Goal: Task Accomplishment & Management: Use online tool/utility

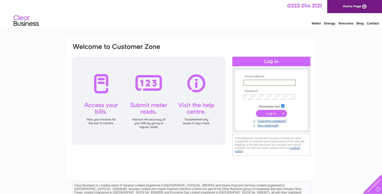
click at [246, 82] on input "text" at bounding box center [269, 83] width 52 height 6
type input "rjg50@hotmail.co.uk"
click at [263, 113] on input "submit" at bounding box center [271, 112] width 31 height 7
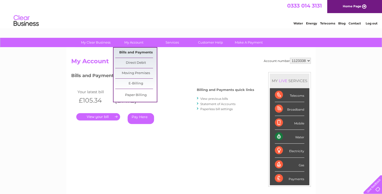
click at [135, 53] on link "Bills and Payments" at bounding box center [136, 53] width 42 height 10
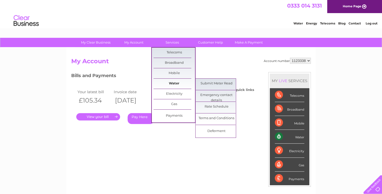
click at [182, 84] on link "Water" at bounding box center [175, 84] width 42 height 10
click at [208, 84] on link "Submit Meter Read" at bounding box center [217, 84] width 42 height 10
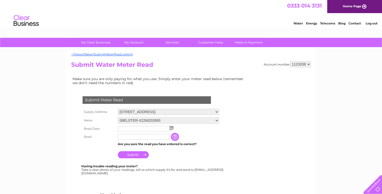
click at [170, 127] on img at bounding box center [172, 128] width 4 height 4
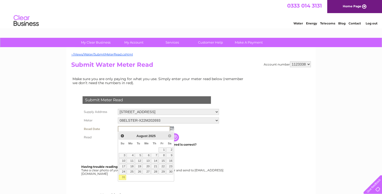
click at [122, 177] on link "31" at bounding box center [122, 177] width 7 height 5
type input "2025/08/31"
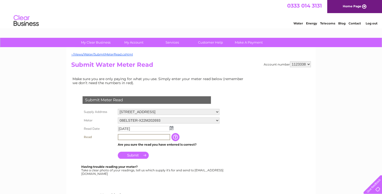
click at [125, 136] on input "text" at bounding box center [144, 137] width 52 height 6
type input "110"
click at [133, 155] on input "Submit" at bounding box center [133, 154] width 31 height 7
